Goal: Use online tool/utility: Utilize a website feature to perform a specific function

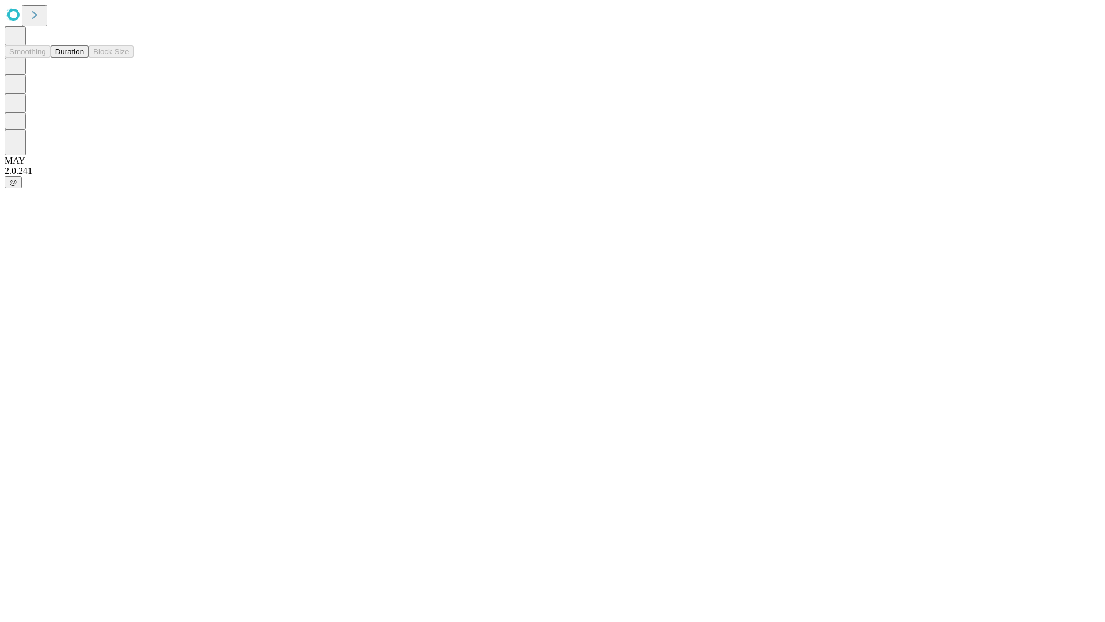
click at [84, 58] on button "Duration" at bounding box center [70, 51] width 38 height 12
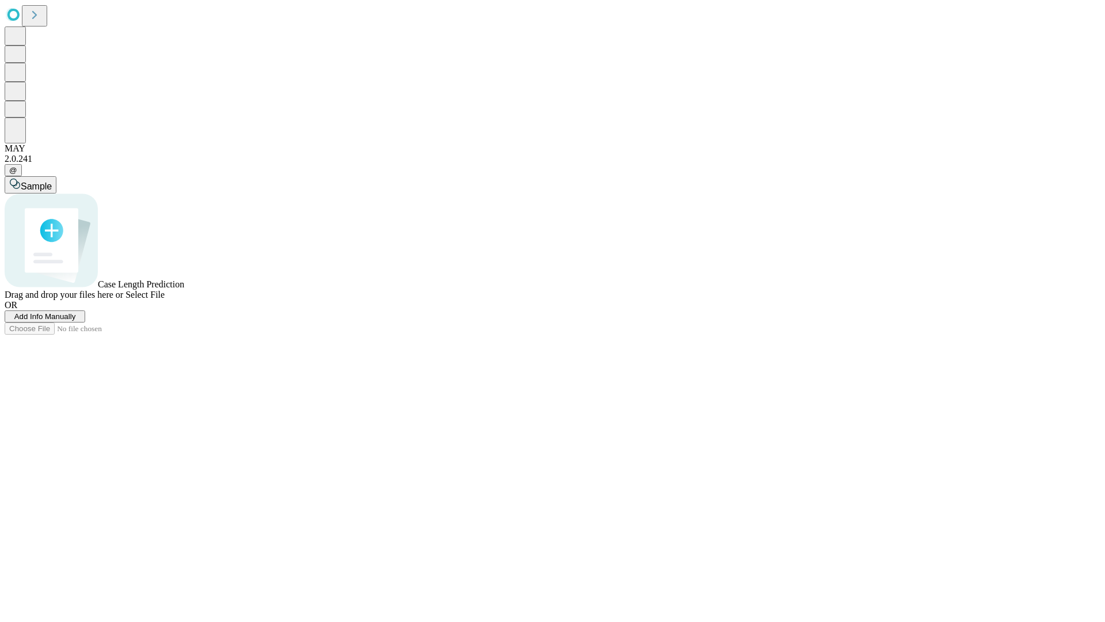
click at [165, 299] on span "Select File" at bounding box center [145, 295] width 39 height 10
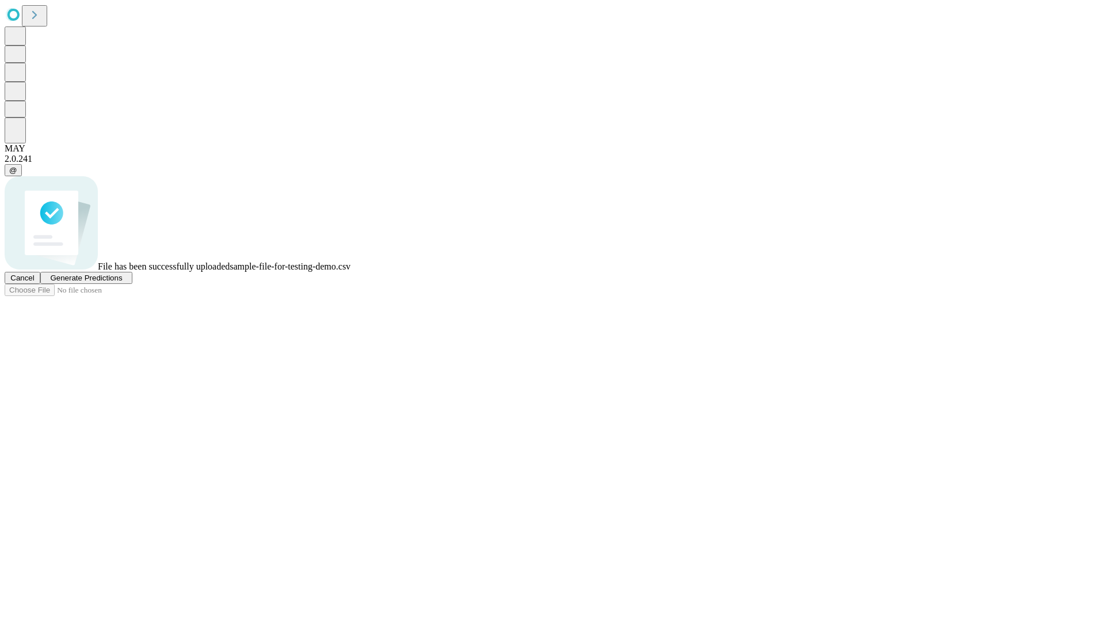
click at [122, 282] on span "Generate Predictions" at bounding box center [86, 277] width 72 height 9
